Goal: Use online tool/utility: Use online tool/utility

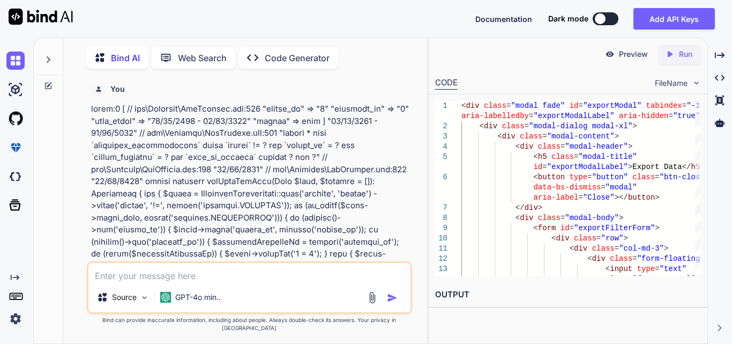
scroll to position [0, 116]
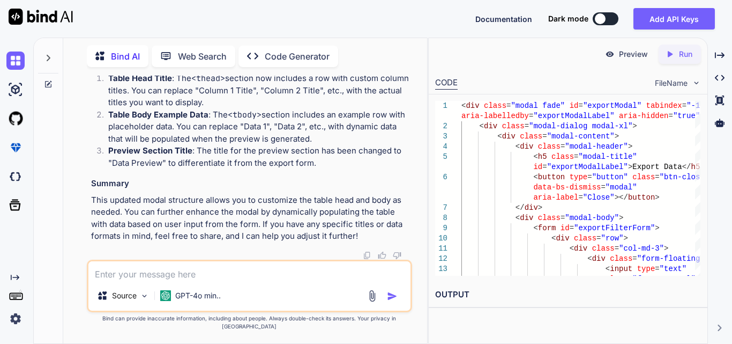
click at [147, 272] on textarea at bounding box center [249, 270] width 322 height 19
paste textarea "<div class="modal-content"> <div class="modal-header"> <h5 class="modal-title" …"
type textarea "x"
type textarea "<div class="modal-content"> <div class="modal-header"> <h5 class="modal-title" …"
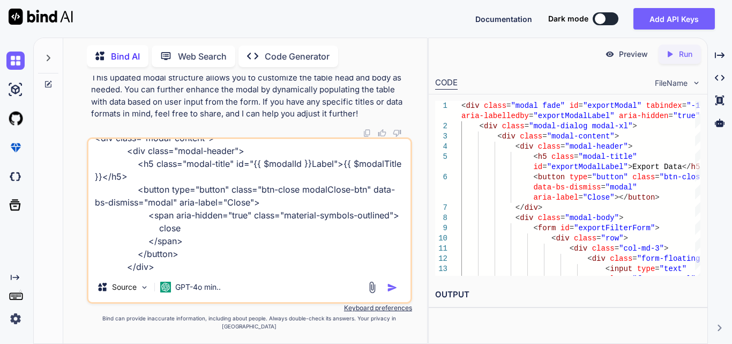
type textarea "x"
type textarea "<div class="modal-content"> <div class="modal-header"> <h5 class="modal-title" …"
type textarea "x"
type textarea "<div class="modal-content"> <div class="modal-header"> <h5 class="modal-title" …"
type textarea "x"
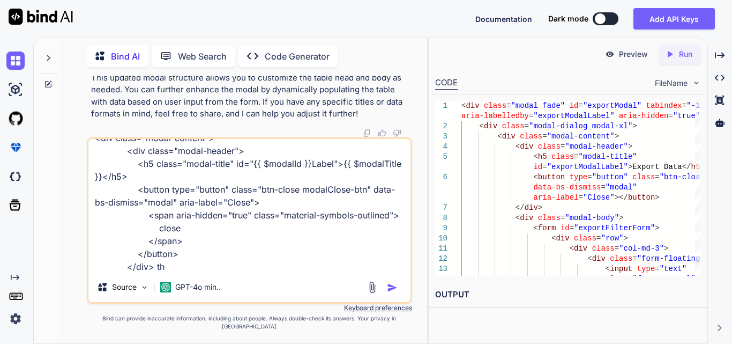
type textarea "<div class="modal-content"> <div class="modal-header"> <h5 class="modal-title" …"
type textarea "x"
type textarea "<div class="modal-content"> <div class="modal-header"> <h5 class="modal-title" …"
type textarea "x"
type textarea "<div class="modal-content"> <div class="modal-header"> <h5 class="modal-title" …"
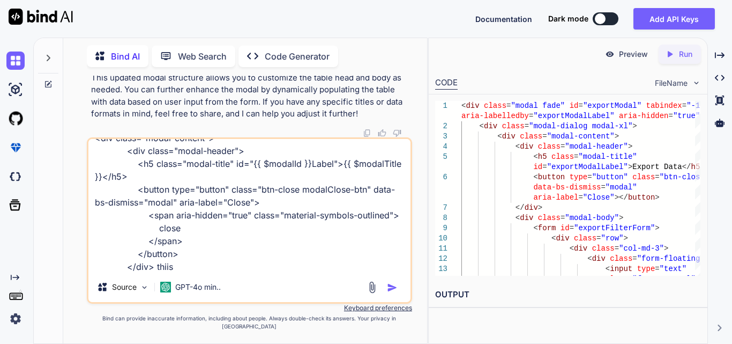
type textarea "x"
type textarea "<div class="modal-content"> <div class="modal-header"> <h5 class="modal-title" …"
type textarea "x"
type textarea "<div class="modal-content"> <div class="modal-header"> <h5 class="modal-title" …"
type textarea "x"
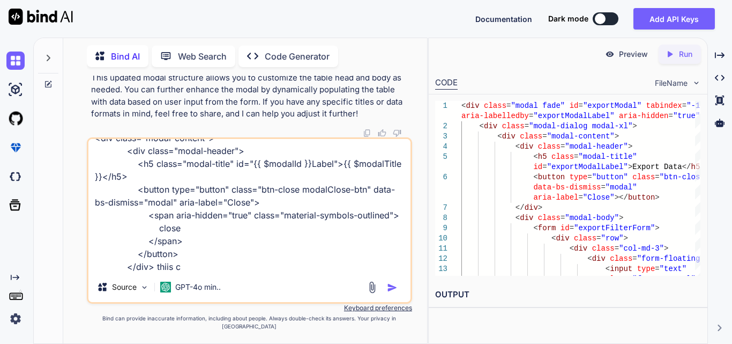
type textarea "<div class="modal-content"> <div class="modal-header"> <h5 class="modal-title" …"
type textarea "x"
type textarea "<div class="modal-content"> <div class="modal-header"> <h5 class="modal-title" …"
type textarea "x"
type textarea "<div class="modal-content"> <div class="modal-header"> <h5 class="modal-title" …"
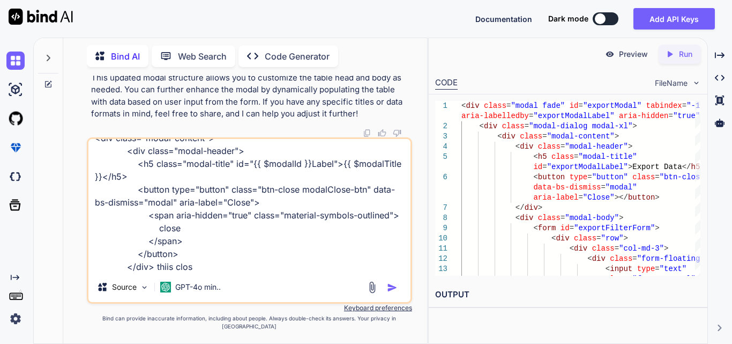
type textarea "x"
type textarea "<div class="modal-content"> <div class="modal-header"> <h5 class="modal-title" …"
type textarea "x"
type textarea "<div class="modal-content"> <div class="modal-header"> <h5 class="modal-title" …"
type textarea "x"
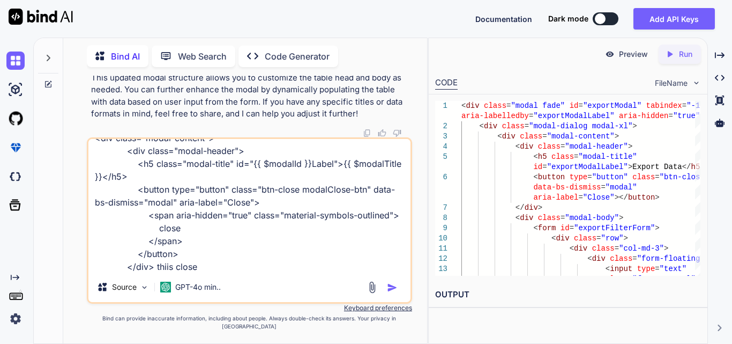
type textarea "<div class="modal-content"> <div class="modal-header"> <h5 class="modal-title" …"
type textarea "x"
type textarea "<div class="modal-content"> <div class="modal-header"> <h5 class="modal-title" …"
type textarea "x"
type textarea "<div class="modal-content"> <div class="modal-header"> <h5 class="modal-title" …"
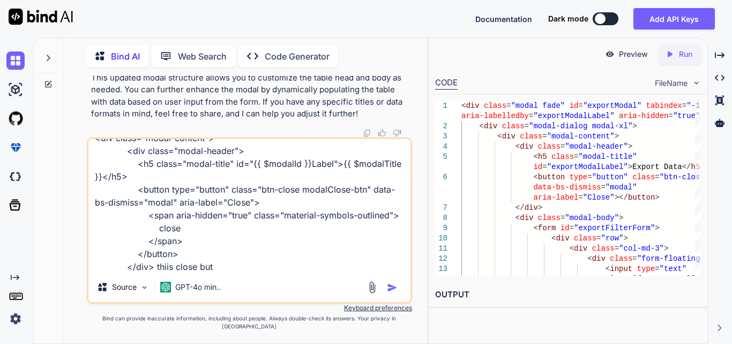
type textarea "x"
type textarea "<div class="modal-content"> <div class="modal-header"> <h5 class="modal-title" …"
type textarea "x"
type textarea "<div class="modal-content"> <div class="modal-header"> <h5 class="modal-title" …"
type textarea "x"
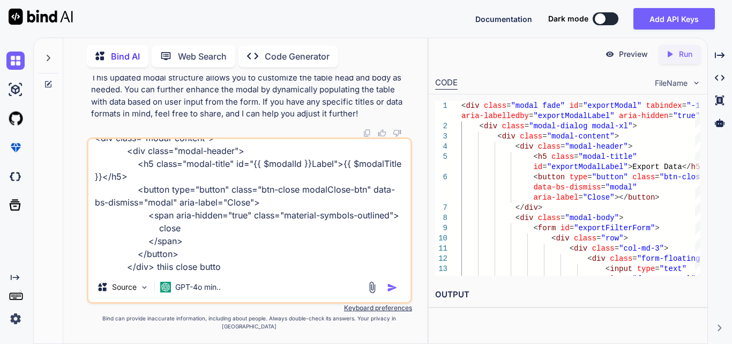
type textarea "<div class="modal-content"> <div class="modal-header"> <h5 class="modal-title" …"
type textarea "x"
type textarea "<div class="modal-content"> <div class="modal-header"> <h5 class="modal-title" …"
type textarea "x"
type textarea "<div class="modal-content"> <div class="modal-header"> <h5 class="modal-title" …"
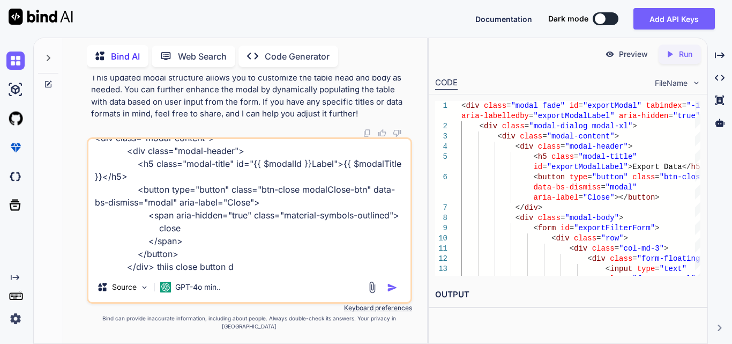
type textarea "x"
type textarea "<div class="modal-content"> <div class="modal-header"> <h5 class="modal-title" …"
type textarea "x"
type textarea "<div class="modal-content"> <div class="modal-header"> <h5 class="modal-title" …"
type textarea "x"
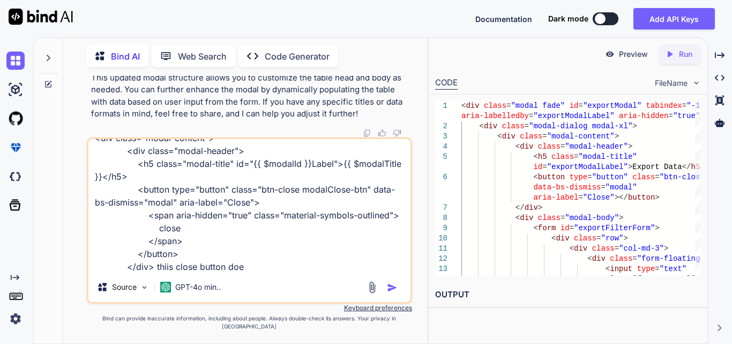
type textarea "<div class="modal-content"> <div class="modal-header"> <h5 class="modal-title" …"
type textarea "x"
type textarea "<div class="modal-content"> <div class="modal-header"> <h5 class="modal-title" …"
type textarea "x"
type textarea "<div class="modal-content"> <div class="modal-header"> <h5 class="modal-title" …"
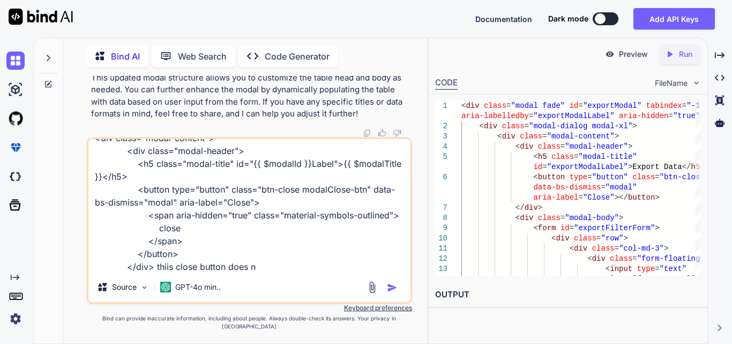
type textarea "x"
type textarea "<div class="modal-content"> <div class="modal-header"> <h5 class="modal-title" …"
type textarea "x"
type textarea "<div class="modal-content"> <div class="modal-header"> <h5 class="modal-title" …"
type textarea "x"
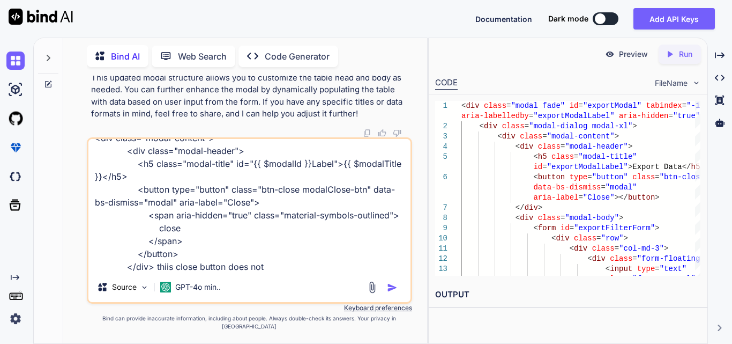
type textarea "<div class="modal-content"> <div class="modal-header"> <h5 class="modal-title" …"
type textarea "x"
type textarea "<div class="modal-content"> <div class="modal-header"> <h5 class="modal-title" …"
type textarea "x"
type textarea "<div class="modal-content"> <div class="modal-header"> <h5 class="modal-title" …"
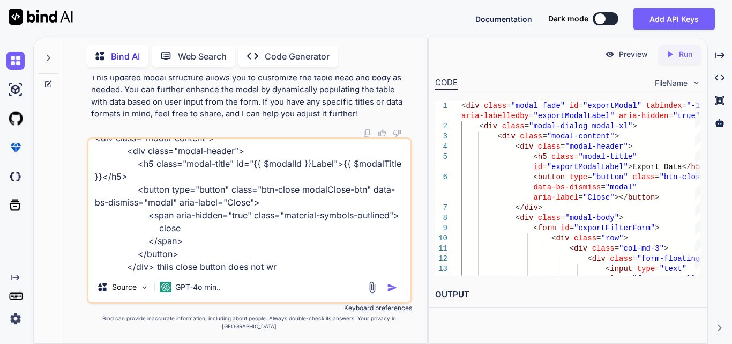
type textarea "x"
type textarea "<div class="modal-content"> <div class="modal-header"> <h5 class="modal-title" …"
type textarea "x"
type textarea "<div class="modal-content"> <div class="modal-header"> <h5 class="modal-title" …"
type textarea "x"
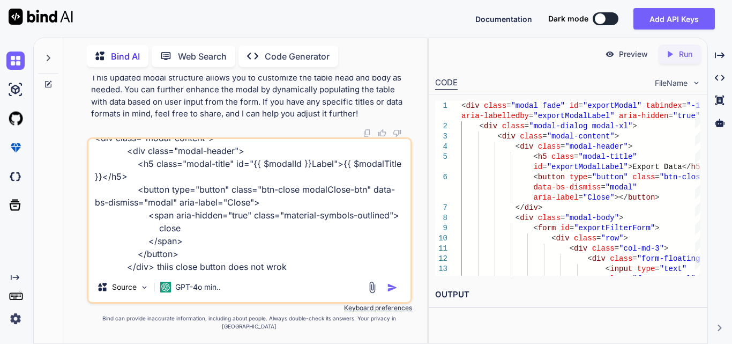
type textarea "<div class="modal-content"> <div class="modal-header"> <h5 class="modal-title" …"
type textarea "x"
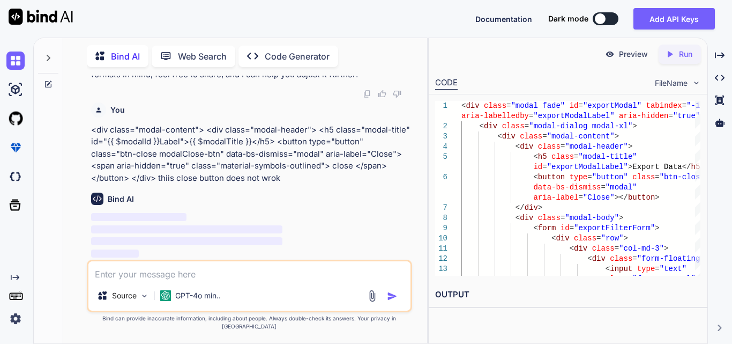
scroll to position [37707, 0]
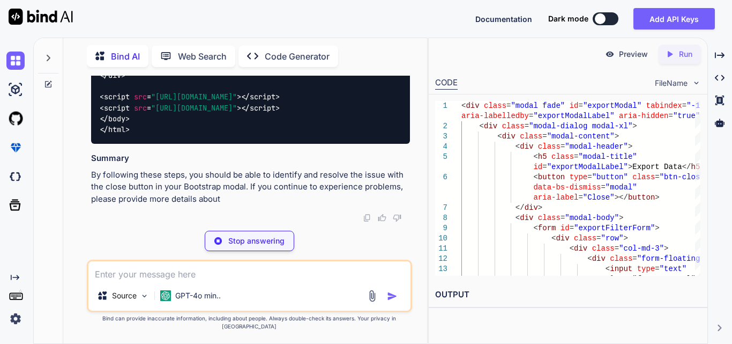
type textarea "x"
type textarea "<!-- Bootstrap CSS --> <link href="[URL][DOMAIN_NAME]" rel="stylesheet"> <!-- B…"
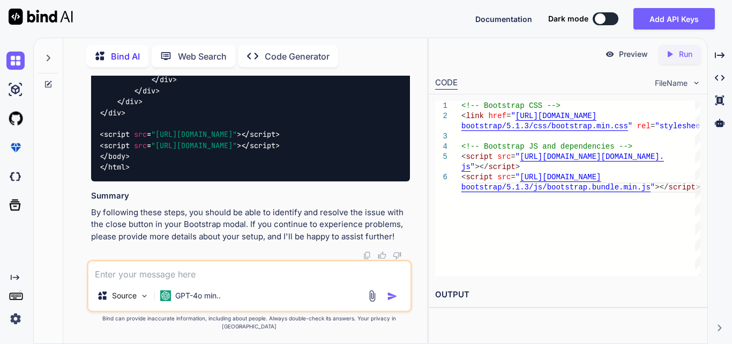
scroll to position [38936, 0]
click at [175, 271] on textarea at bounding box center [249, 270] width 322 height 19
paste textarea "$('#generateIvrExcelBtn').on('click', function(event) { event.preventDefault();…"
type textarea "x"
type textarea "$('#generateIvrExcelBtn').on('click', function(event) { event.preventDefault();…"
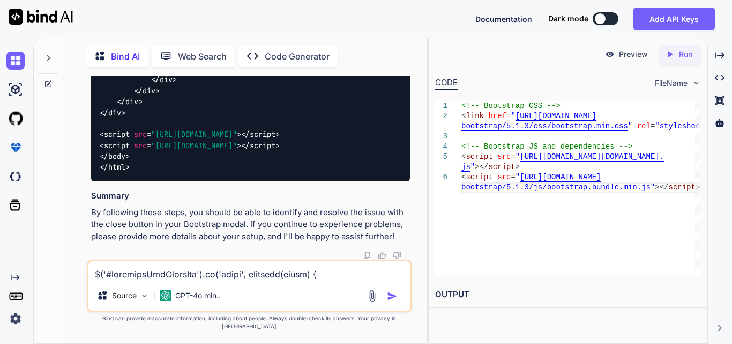
scroll to position [593, 0]
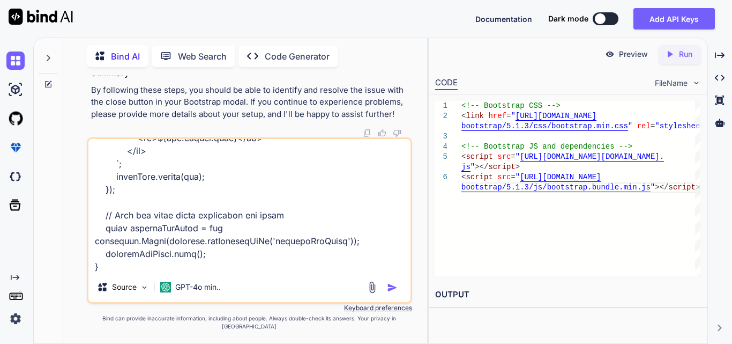
type textarea "x"
type textarea "$('#generateIvrExcelBtn').on('click', function(event) { event.preventDefault();…"
type textarea "x"
type textarea "$('#generateIvrExcelBtn').on('click', function(event) { event.preventDefault();…"
type textarea "x"
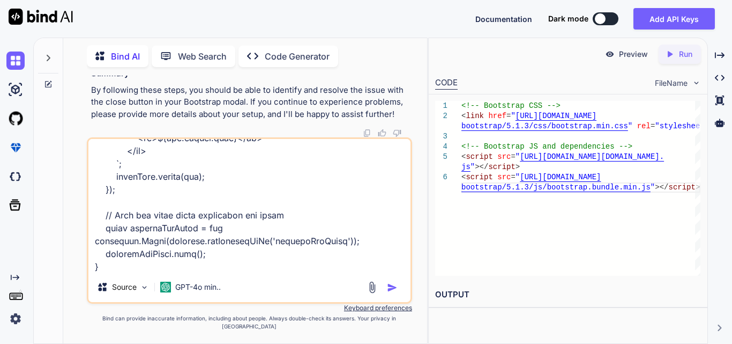
type textarea "$('#generateIvrExcelBtn').on('click', function(event) { event.preventDefault();…"
type textarea "x"
type textarea "$('#generateIvrExcelBtn').on('click', function(event) { event.preventDefault();…"
type textarea "x"
type textarea "$('#generateIvrExcelBtn').on('click', function(event) { event.preventDefault();…"
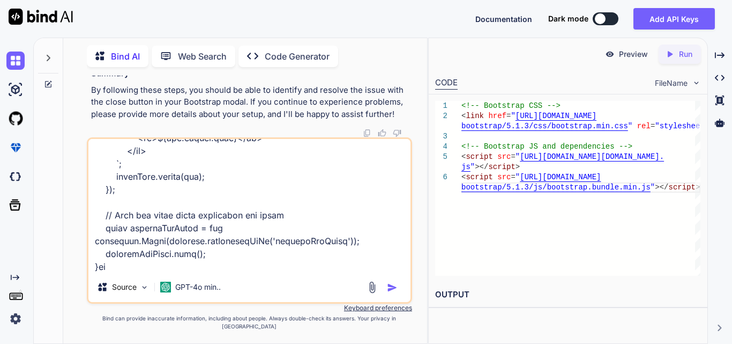
type textarea "x"
type textarea "$('#generateIvrExcelBtn').on('click', function(event) { event.preventDefault();…"
type textarea "x"
type textarea "$('#generateIvrExcelBtn').on('click', function(event) { event.preventDefault();…"
type textarea "x"
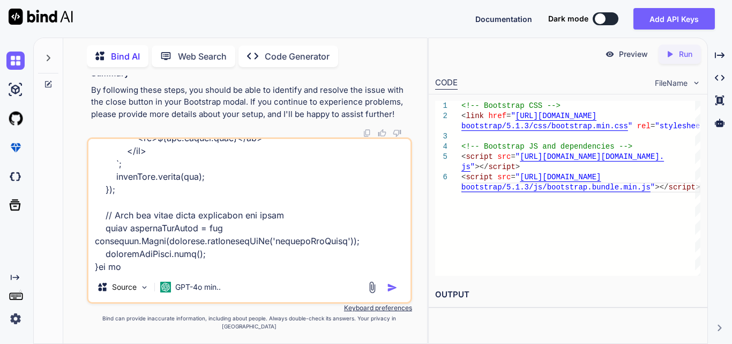
type textarea "$('#generateIvrExcelBtn').on('click', function(event) { event.preventDefault();…"
type textarea "x"
type textarea "$('#generateIvrExcelBtn').on('click', function(event) { event.preventDefault();…"
type textarea "x"
type textarea "$('#generateIvrExcelBtn').on('click', function(event) { event.preventDefault();…"
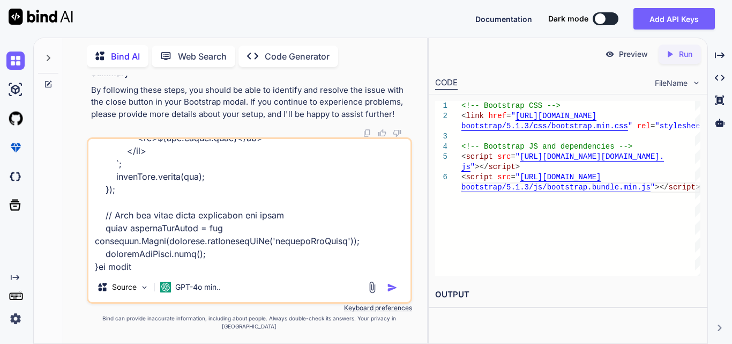
type textarea "x"
type textarea "$('#generateIvrExcelBtn').on('click', function(event) { event.preventDefault();…"
type textarea "x"
type textarea "$('#generateIvrExcelBtn').on('click', function(event) { event.preventDefault();…"
type textarea "x"
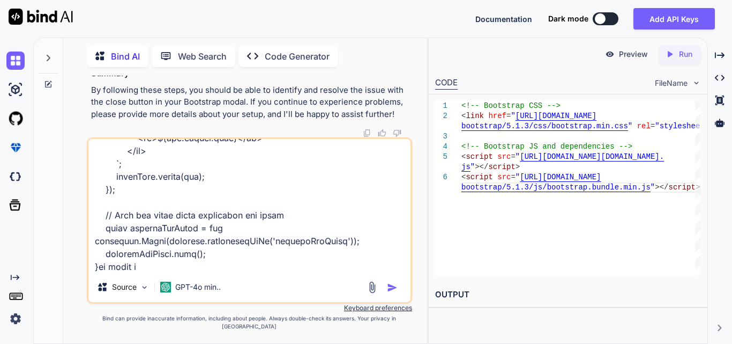
type textarea "$('#generateIvrExcelBtn').on('click', function(event) { event.preventDefault();…"
type textarea "x"
type textarea "$('#generateIvrExcelBtn').on('click', function(event) { event.preventDefault();…"
type textarea "x"
type textarea "$('#generateIvrExcelBtn').on('click', function(event) { event.preventDefault();…"
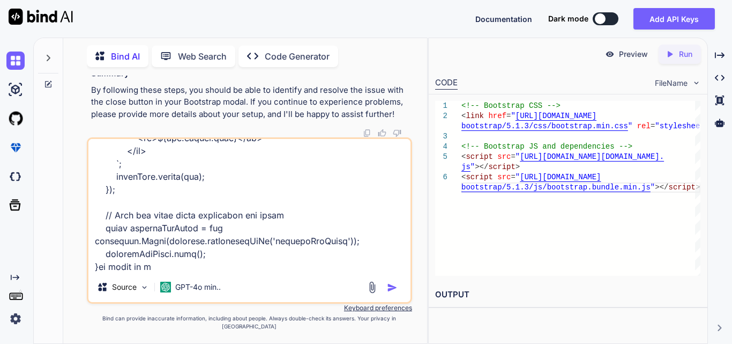
type textarea "x"
type textarea "$('#generateIvrExcelBtn').on('click', function(event) { event.preventDefault();…"
type textarea "x"
type textarea "$('#generateIvrExcelBtn').on('click', function(event) { event.preventDefault();…"
type textarea "x"
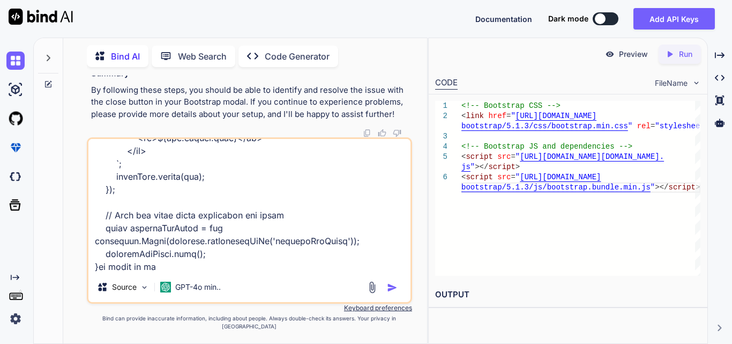
type textarea "$('#generateIvrExcelBtn').on('click', function(event) { event.preventDefault();…"
type textarea "x"
type textarea "$('#generateIvrExcelBtn').on('click', function(event) { event.preventDefault();…"
type textarea "x"
type textarea "$('#generateIvrExcelBtn').on('click', function(event) { event.preventDefault();…"
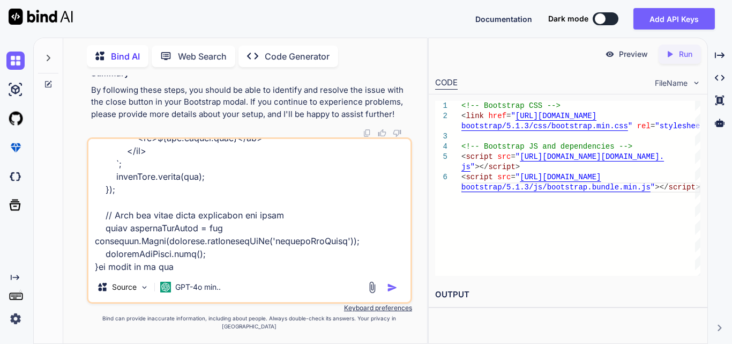
type textarea "x"
type textarea "$('#generateIvrExcelBtn').on('click', function(event) { event.preventDefault();…"
type textarea "x"
type textarea "$('#generateIvrExcelBtn').on('click', function(event) { event.preventDefault();…"
type textarea "x"
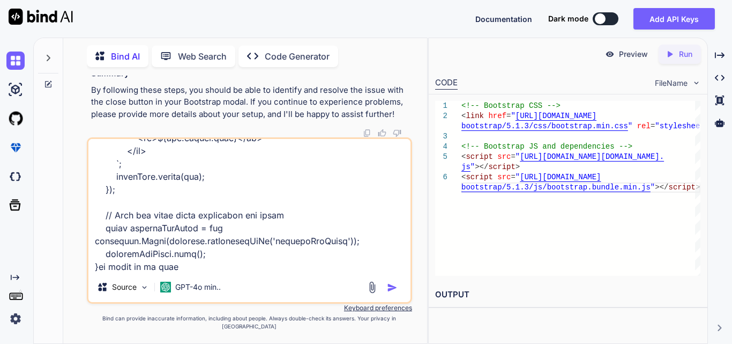
type textarea "$('#generateIvrExcelBtn').on('click', function(event) { event.preventDefault();…"
type textarea "x"
type textarea "$('#generateIvrExcelBtn').on('click', function(event) { event.preventDefault();…"
type textarea "x"
type textarea "$('#generateIvrExcelBtn').on('click', function(event) { event.preventDefault();…"
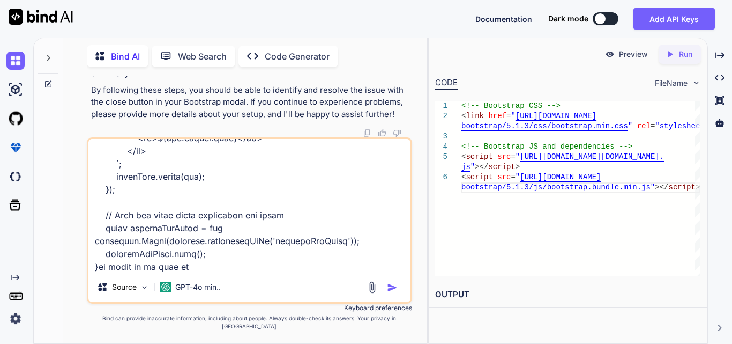
type textarea "x"
type textarea "$('#generateIvrExcelBtn').on('click', function(event) { event.preventDefault();…"
type textarea "x"
type textarea "$('#generateIvrExcelBtn').on('click', function(event) { event.preventDefault();…"
type textarea "x"
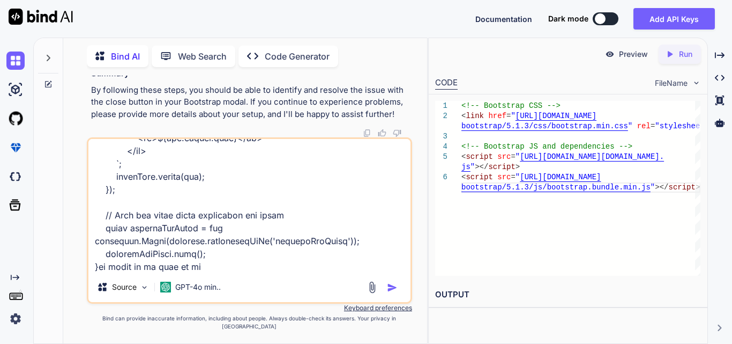
type textarea "$('#generateIvrExcelBtn').on('click', function(event) { event.preventDefault();…"
type textarea "x"
type textarea "$('#generateIvrExcelBtn').on('click', function(event) { event.preventDefault();…"
type textarea "x"
type textarea "$('#generateIvrExcelBtn').on('click', function(event) { event.preventDefault();…"
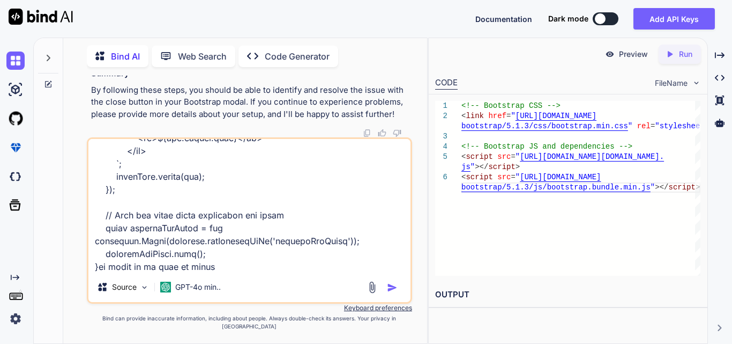
type textarea "x"
type textarea "$('#generateIvrExcelBtn').on('click', function(event) { event.preventDefault();…"
type textarea "x"
type textarea "$('#generateIvrExcelBtn').on('click', function(event) { event.preventDefault();…"
type textarea "x"
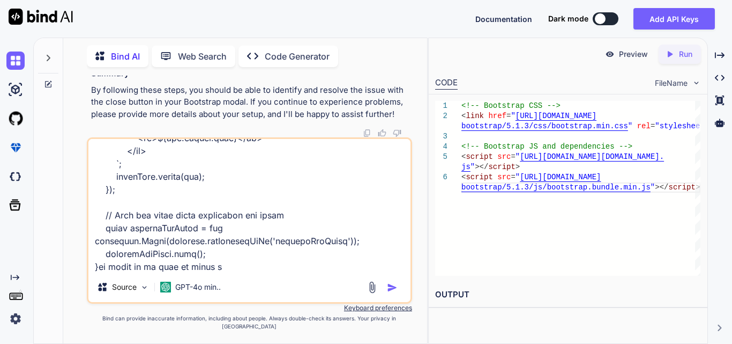
type textarea "$('#generateIvrExcelBtn').on('click', function(event) { event.preventDefault();…"
type textarea "x"
type textarea "$('#generateIvrExcelBtn').on('click', function(event) { event.preventDefault();…"
type textarea "x"
type textarea "$('#generateIvrExcelBtn').on('click', function(event) { event.preventDefault();…"
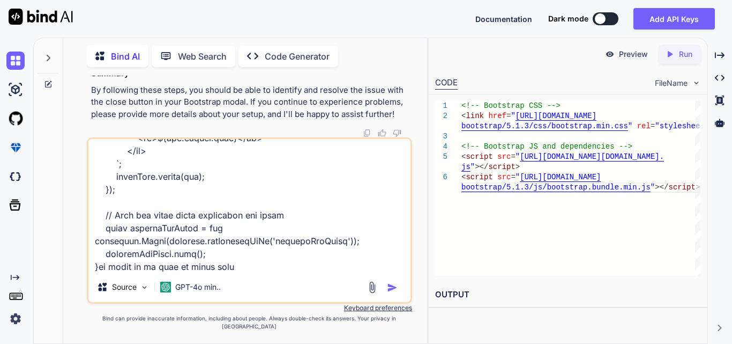
type textarea "x"
type textarea "$('#generateIvrExcelBtn').on('click', function(event) { event.preventDefault();…"
type textarea "x"
type textarea "$('#generateIvrExcelBtn').on('click', function(event) { event.preventDefault();…"
type textarea "x"
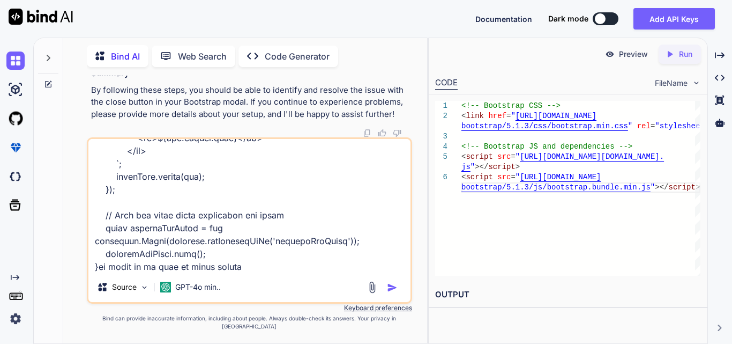
type textarea "$('#generateIvrExcelBtn').on('click', function(event) { event.preventDefault();…"
type textarea "x"
type textarea "$('#generateIvrExcelBtn').on('click', function(event) { event.preventDefault();…"
type textarea "x"
type textarea "$('#generateIvrExcelBtn').on('click', function(event) { event.preventDefault();…"
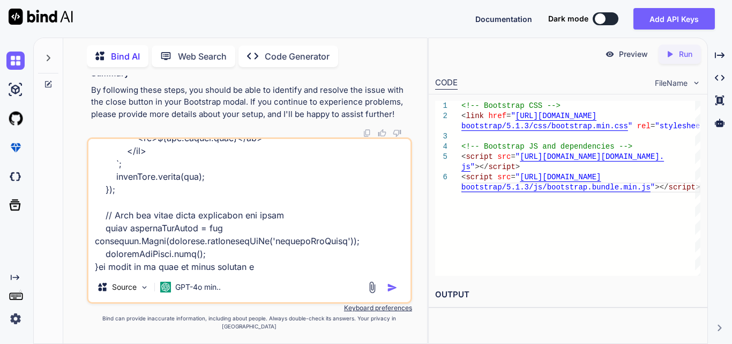
type textarea "x"
type textarea "$('#generateIvrExcelBtn').on('click', function(event) { event.preventDefault();…"
type textarea "x"
type textarea "$('#generateIvrExcelBtn').on('click', function(event) { event.preventDefault();…"
type textarea "x"
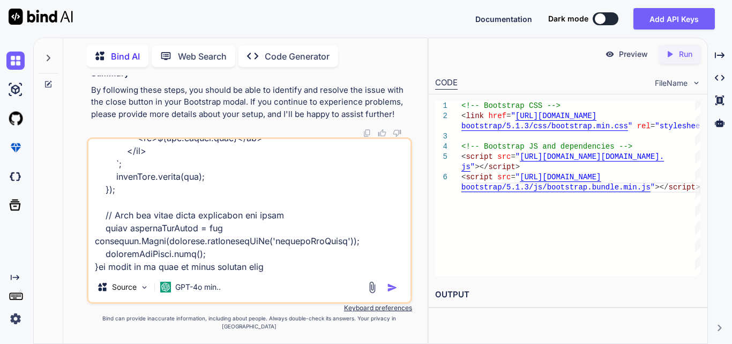
type textarea "$('#generateIvrExcelBtn').on('click', function(event) { event.preventDefault();…"
type textarea "x"
type textarea "$('#generateIvrExcelBtn').on('click', function(event) { event.preventDefault();…"
type textarea "x"
type textarea "$('#generateIvrExcelBtn').on('click', function(event) { event.preventDefault();…"
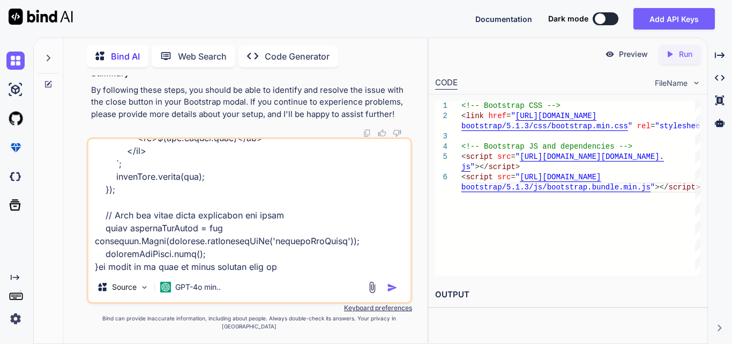
type textarea "x"
type textarea "$('#generateIvrExcelBtn').on('click', function(event) { event.preventDefault();…"
type textarea "x"
type textarea "$('#generateIvrExcelBtn').on('click', function(event) { event.preventDefault();…"
type textarea "x"
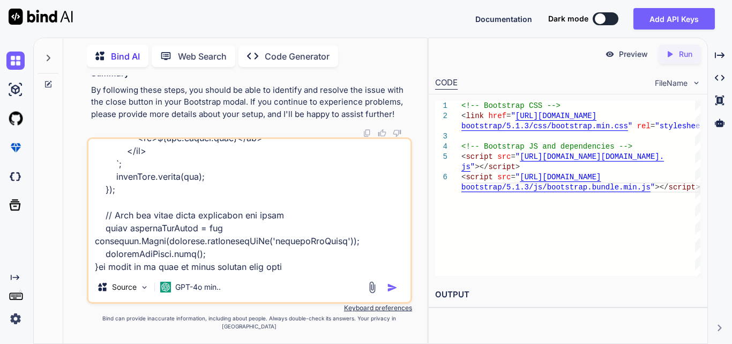
type textarea "$('#generateIvrExcelBtn').on('click', function(event) { event.preventDefault();…"
type textarea "x"
type textarea "$('#generateIvrExcelBtn').on('click', function(event) { event.preventDefault();…"
type textarea "x"
type textarea "$('#generateIvrExcelBtn').on('click', function(event) { event.preventDefault();…"
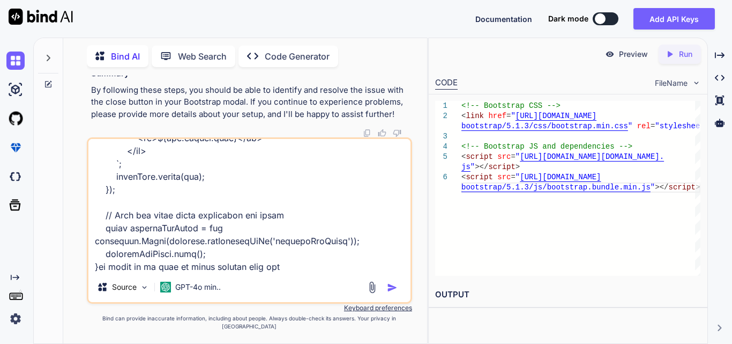
type textarea "x"
type textarea "$('#generateIvrExcelBtn').on('click', function(event) { event.preventDefault();…"
type textarea "x"
type textarea "$('#generateIvrExcelBtn').on('click', function(event) { event.preventDefault();…"
type textarea "x"
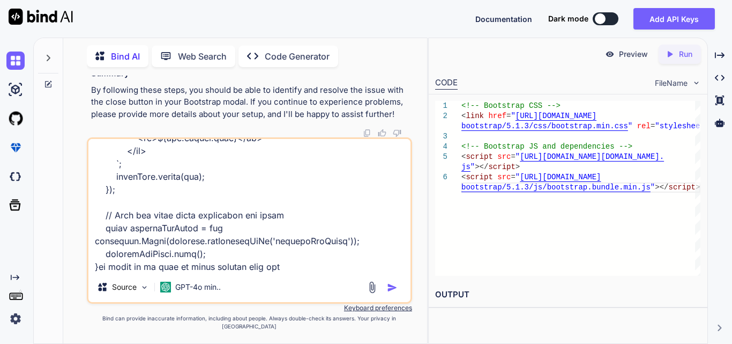
type textarea "$('#generateIvrExcelBtn').on('click', function(event) { event.preventDefault();…"
type textarea "x"
type textarea "$('#generateIvrExcelBtn').on('click', function(event) { event.preventDefault();…"
type textarea "x"
type textarea "$('#generateIvrExcelBtn').on('click', function(event) { event.preventDefault();…"
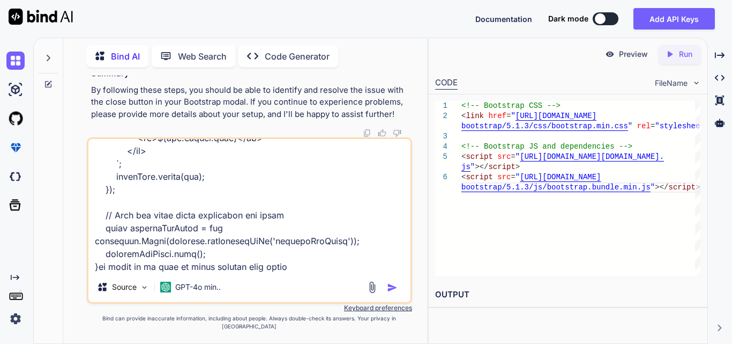
type textarea "x"
type textarea "$('#generateIvrExcelBtn').on('click', function(event) { event.preventDefault();…"
type textarea "x"
type textarea "$('#generateIvrExcelBtn').on('click', function(event) { event.preventDefault();…"
type textarea "x"
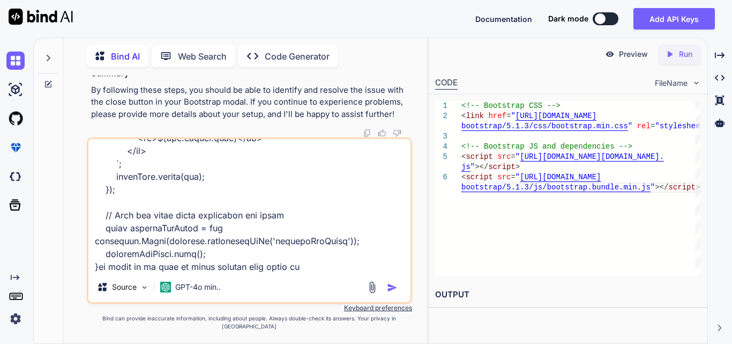
type textarea "$('#generateIvrExcelBtn').on('click', function(event) { event.preventDefault();…"
type textarea "x"
type textarea "$('#generateIvrExcelBtn').on('click', function(event) { event.preventDefault();…"
type textarea "x"
type textarea "$('#generateIvrExcelBtn').on('click', function(event) { event.preventDefault();…"
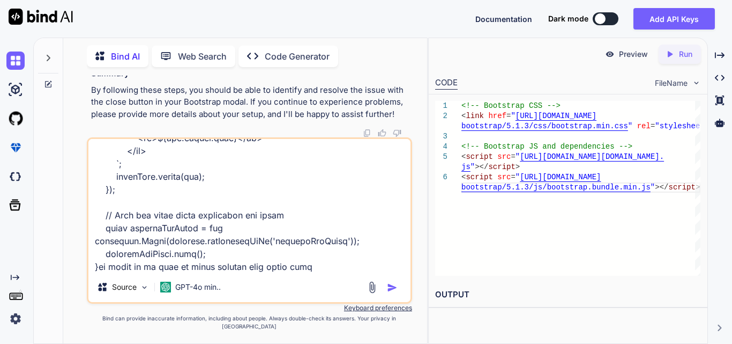
type textarea "x"
type textarea "$('#generateIvrExcelBtn').on('click', function(event) { event.preventDefault();…"
type textarea "x"
type textarea "$('#generateIvrExcelBtn').on('click', function(event) { event.preventDefault();…"
type textarea "x"
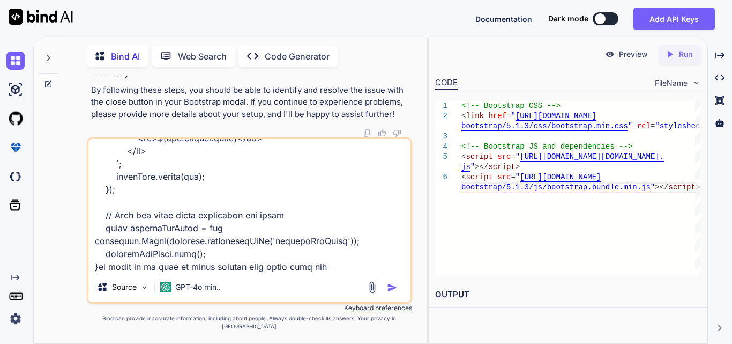
type textarea "$('#generateIvrExcelBtn').on('click', function(event) { event.preventDefault();…"
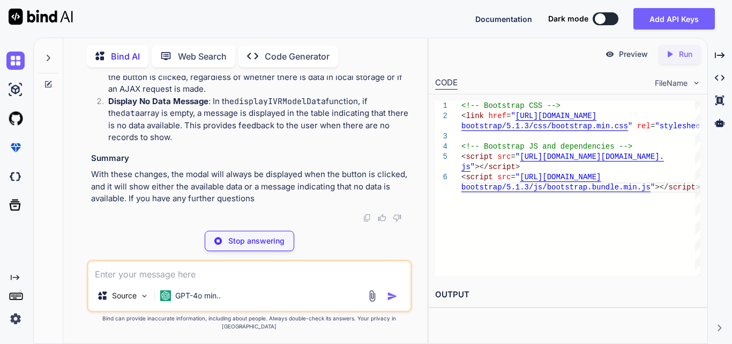
scroll to position [39557, 0]
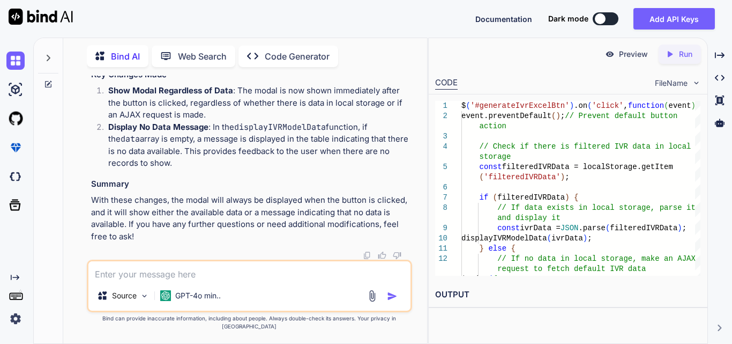
drag, startPoint x: 166, startPoint y: 162, endPoint x: 326, endPoint y: 163, distance: 159.8
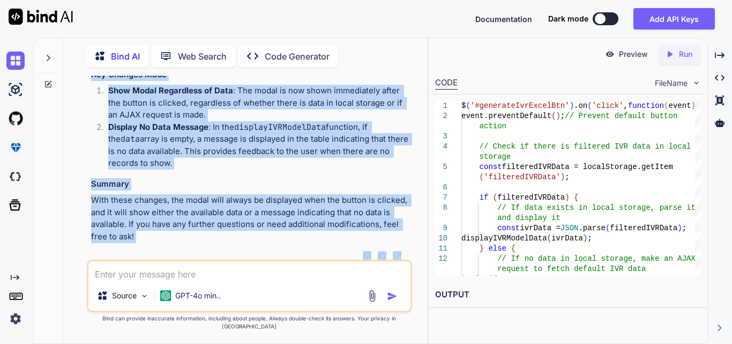
scroll to position [40162, 0]
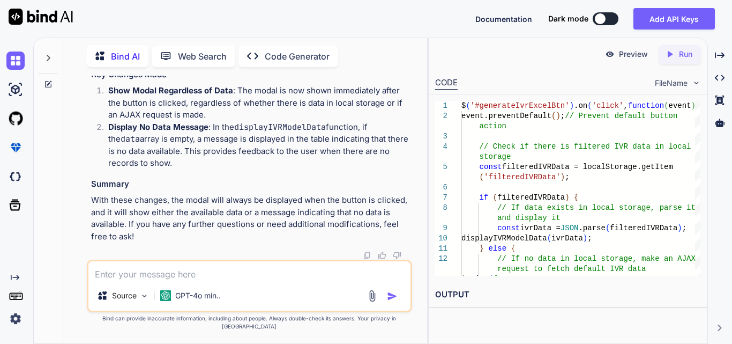
drag, startPoint x: 99, startPoint y: 145, endPoint x: 153, endPoint y: 159, distance: 55.9
copy code "function displayIVRModelData ( data ) { const tableBody = $( '#dynamicIvrBody' …"
click at [184, 280] on textarea at bounding box center [249, 270] width 322 height 19
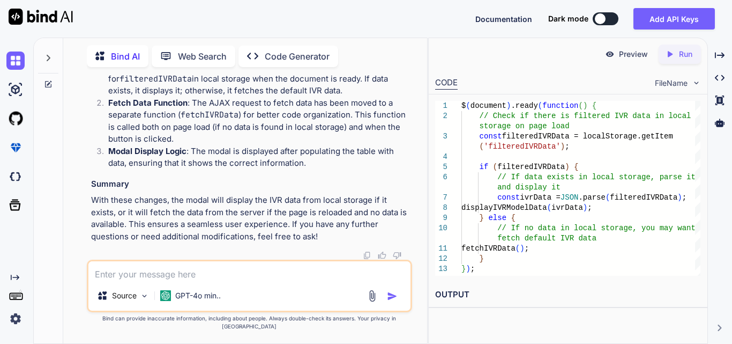
scroll to position [40713, 0]
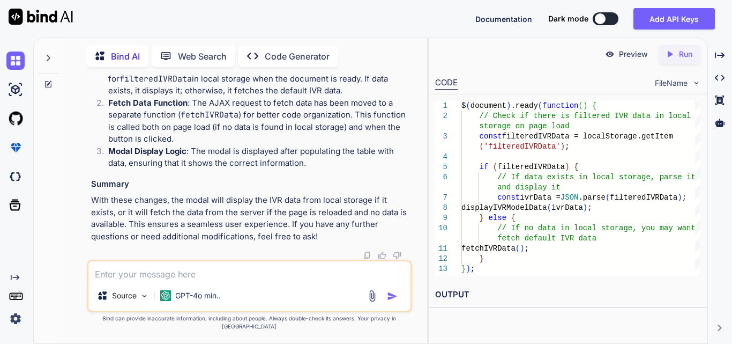
drag, startPoint x: 271, startPoint y: 183, endPoint x: 397, endPoint y: 183, distance: 126.5
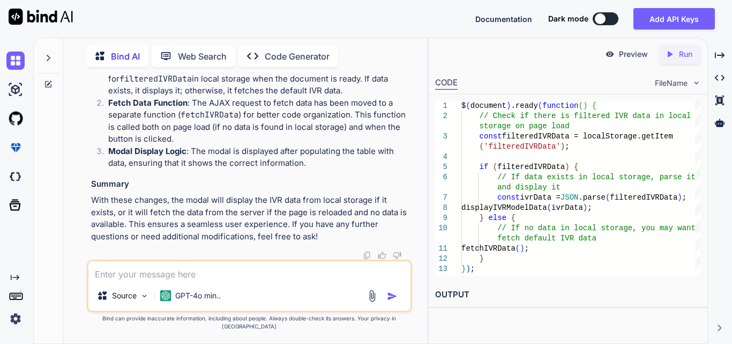
scroll to position [40552, 0]
click at [155, 273] on textarea at bounding box center [249, 270] width 322 height 19
paste textarea "$('#generateIvrExcelBtn').on('click', function(event) { event.preventDefault();…"
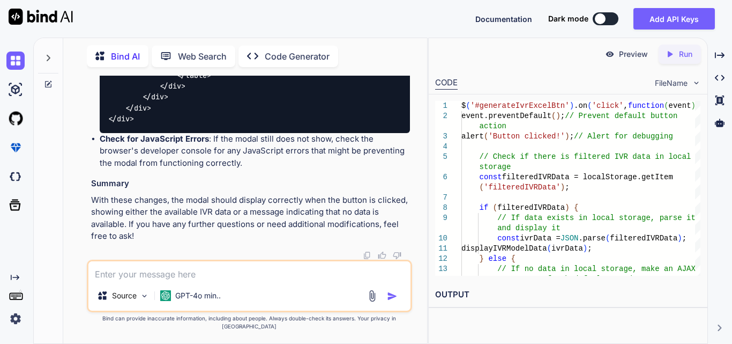
scroll to position [0, 0]
drag, startPoint x: 116, startPoint y: 148, endPoint x: 217, endPoint y: 150, distance: 101.3
drag, startPoint x: 218, startPoint y: 150, endPoint x: 123, endPoint y: 140, distance: 95.4
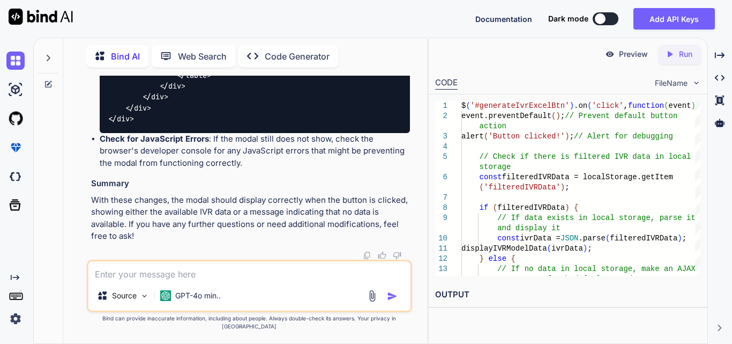
click at [133, 280] on textarea at bounding box center [249, 270] width 322 height 19
paste textarea "$('#generateIvrExcelBtn').on('click', function(event) { event.preventDefault();…"
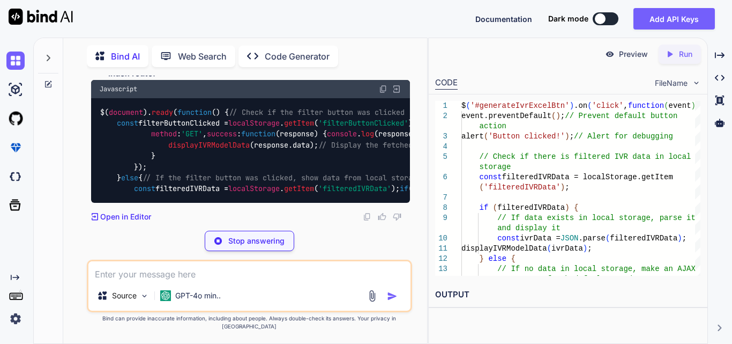
scroll to position [43971, 0]
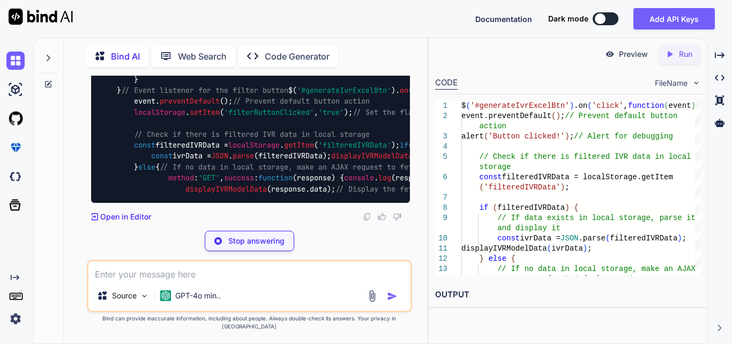
click at [181, 114] on code "$( document ). ready ( function ( ) { // Check if the filter button was clicked…" at bounding box center [623, 91] width 1046 height 208
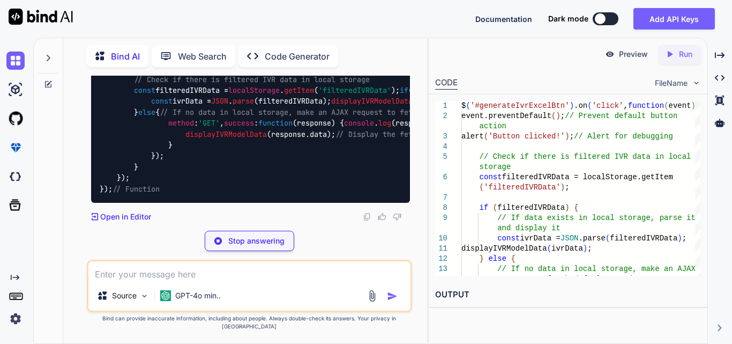
click at [181, 114] on code "$( document ). ready ( function ( ) { // Check if the filter button was clicked…" at bounding box center [623, 63] width 1046 height 263
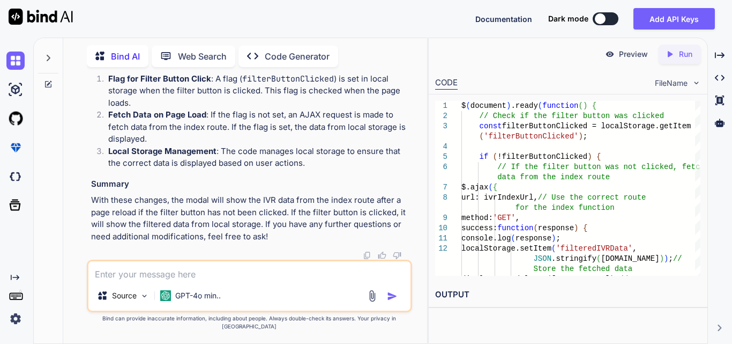
drag, startPoint x: 322, startPoint y: 114, endPoint x: 403, endPoint y: 118, distance: 81.1
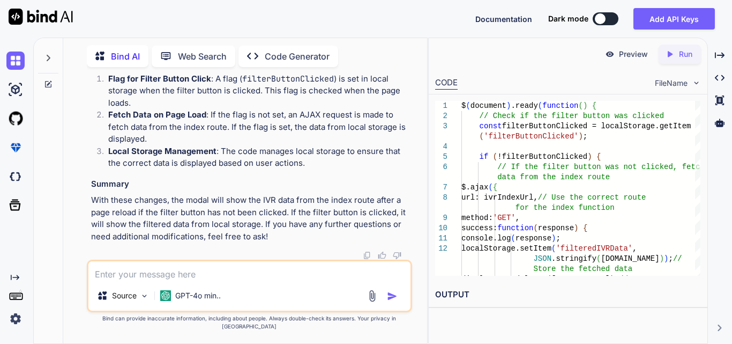
drag, startPoint x: 376, startPoint y: 112, endPoint x: 78, endPoint y: 108, distance: 298.1
click at [78, 108] on div "You Bind AI To handle the date range filtering in your getIvrsForUser method, y…" at bounding box center [249, 209] width 355 height 267
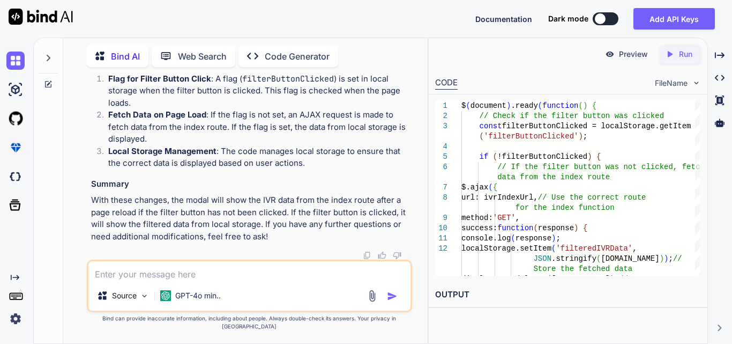
click at [187, 280] on textarea at bounding box center [249, 270] width 322 height 19
paste textarea "<div class="col-lg-2 col-xl-2 d-flex justify-content-end align-items-center off…"
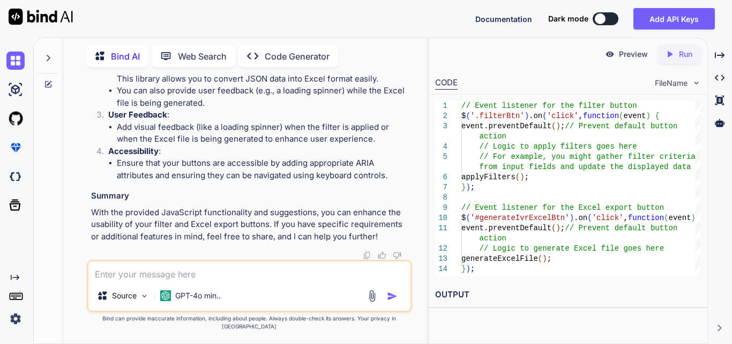
scroll to position [45568, 0]
drag, startPoint x: 122, startPoint y: 215, endPoint x: 222, endPoint y: 221, distance: 100.4
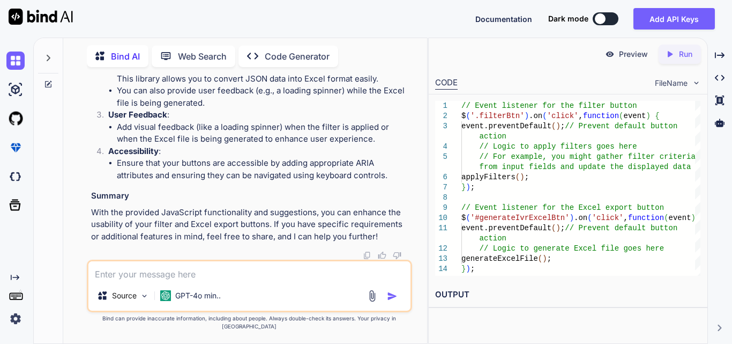
click at [172, 273] on textarea at bounding box center [249, 270] width 322 height 19
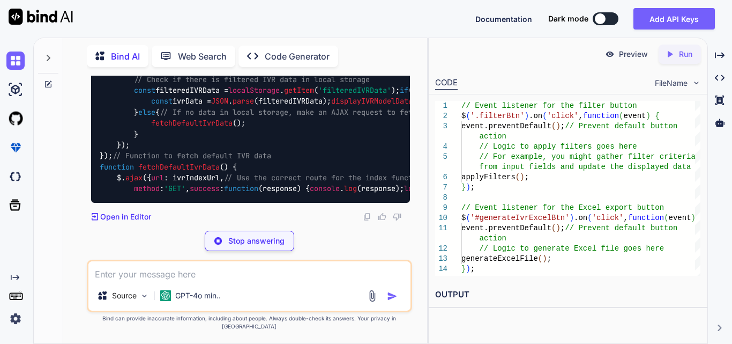
scroll to position [46545, 0]
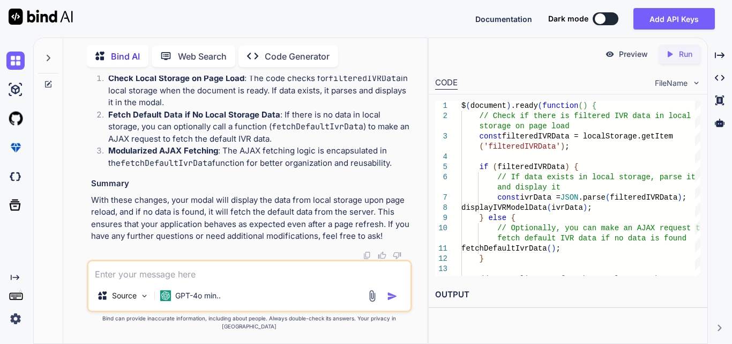
drag, startPoint x: 199, startPoint y: 179, endPoint x: 383, endPoint y: 187, distance: 184.0
drag, startPoint x: 116, startPoint y: 161, endPoint x: 374, endPoint y: 177, distance: 257.8
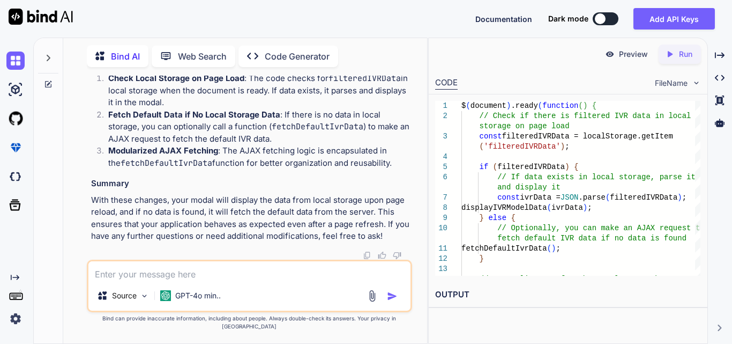
click at [150, 273] on textarea at bounding box center [249, 270] width 322 height 19
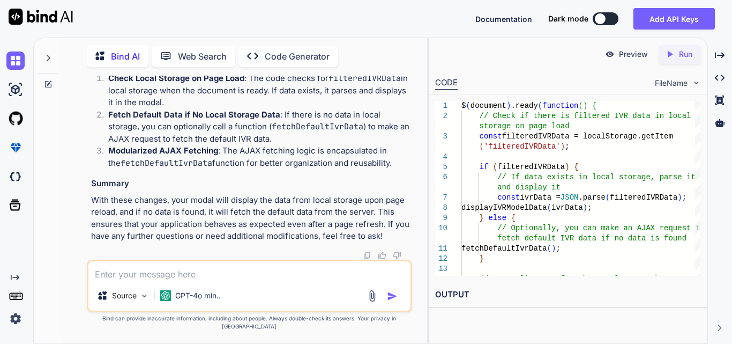
paste textarea "$(document).ready(function() { // Check if there is filtered IVR data in local …"
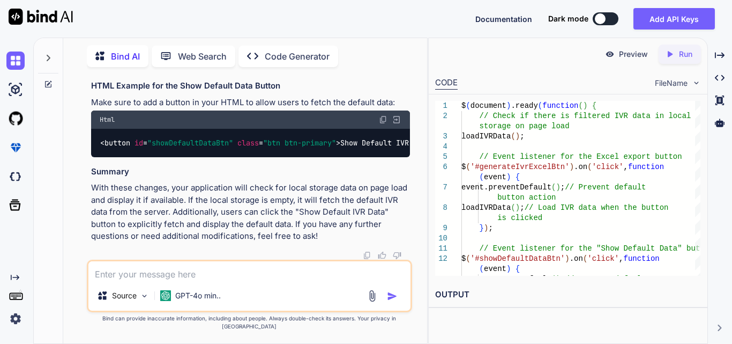
scroll to position [48243, 0]
drag, startPoint x: 116, startPoint y: 175, endPoint x: 139, endPoint y: 211, distance: 42.2
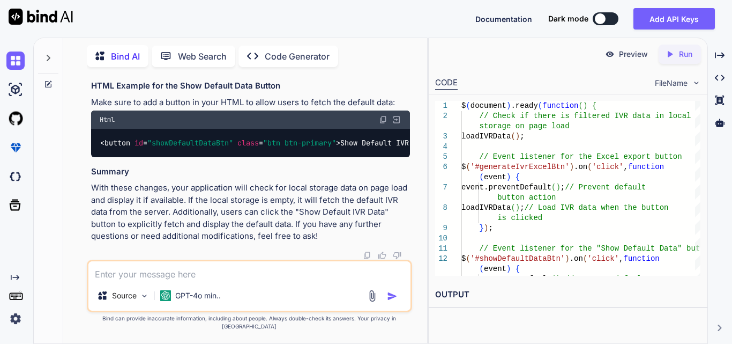
drag, startPoint x: 120, startPoint y: 188, endPoint x: 209, endPoint y: 183, distance: 89.1
click at [199, 271] on textarea at bounding box center [249, 270] width 322 height 19
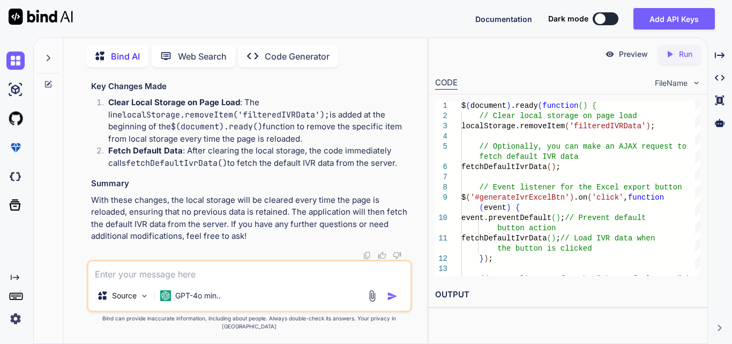
scroll to position [49567, 0]
drag, startPoint x: 112, startPoint y: 158, endPoint x: 316, endPoint y: 159, distance: 203.7
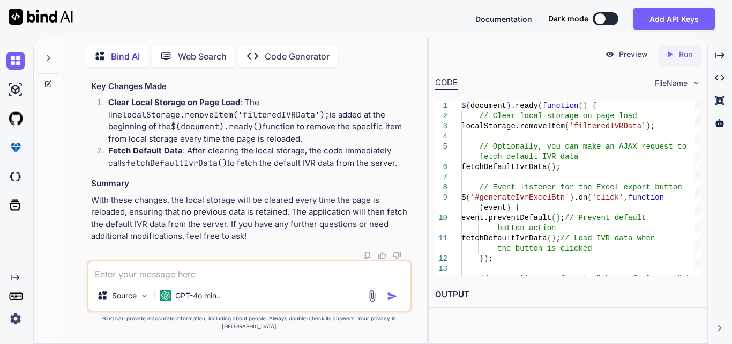
copy code "localStorage . removeItem ( 'filteredIVRData' );"
click at [252, 274] on textarea at bounding box center [249, 270] width 322 height 19
paste textarea "<!-- resources/views/components/dynamic-modal.blade.php --> <div class="modal f…"
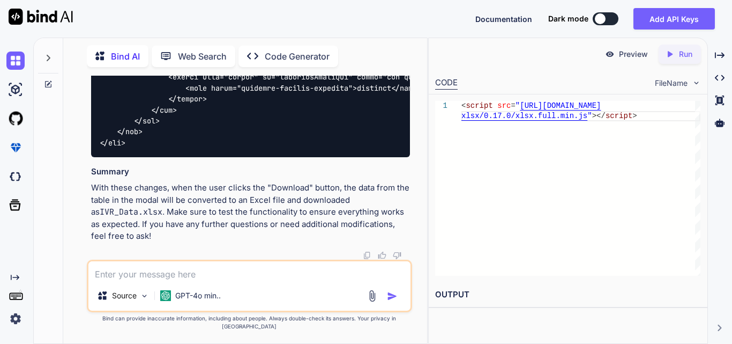
scroll to position [51122, 0]
click at [237, 280] on textarea at bounding box center [249, 270] width 322 height 19
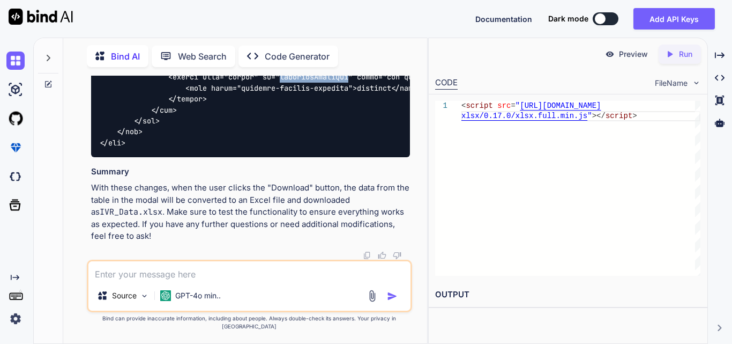
scroll to position [51175, 0]
click at [189, 273] on textarea at bounding box center [249, 270] width 322 height 19
paste textarea "patient_by_week_report_08_25_2025"
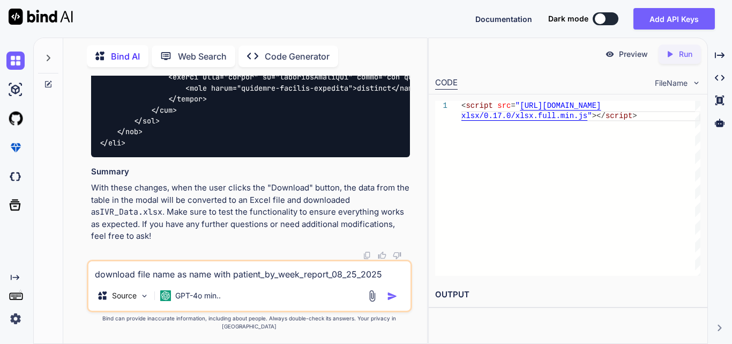
drag, startPoint x: 332, startPoint y: 283, endPoint x: 234, endPoint y: 280, distance: 98.7
click at [234, 280] on textarea "download file name as name with patient_by_week_report_08_25_2025" at bounding box center [249, 270] width 322 height 19
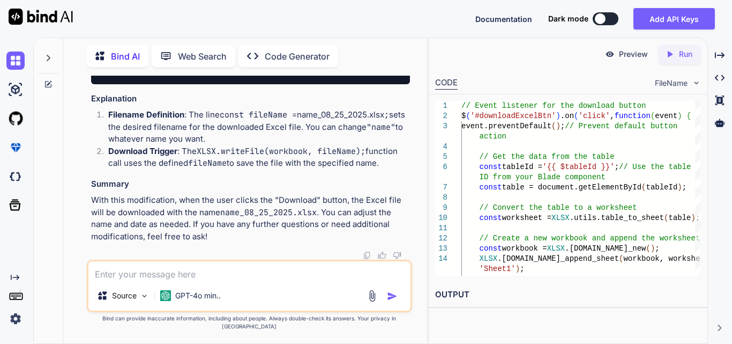
scroll to position [52111, 0]
drag, startPoint x: 215, startPoint y: 165, endPoint x: 200, endPoint y: 168, distance: 15.4
click at [200, 53] on span "`name_08_25_2025.xlsx`" at bounding box center [228, 48] width 94 height 10
click at [304, 84] on div "// Event listener for the download button $( '#downloadExcelBtn' ). on ( 'click…" at bounding box center [250, 15] width 319 height 137
